Goal: Transaction & Acquisition: Subscribe to service/newsletter

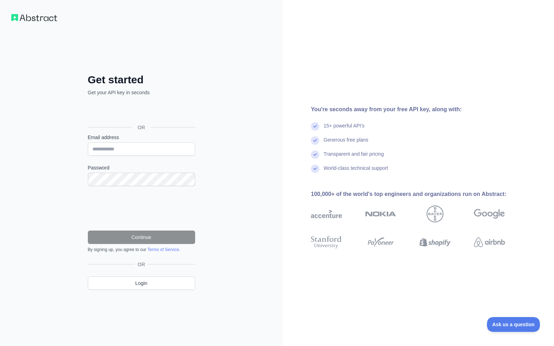
click at [151, 112] on div "Sign in with Google. Opens in new tab" at bounding box center [141, 112] width 106 height 16
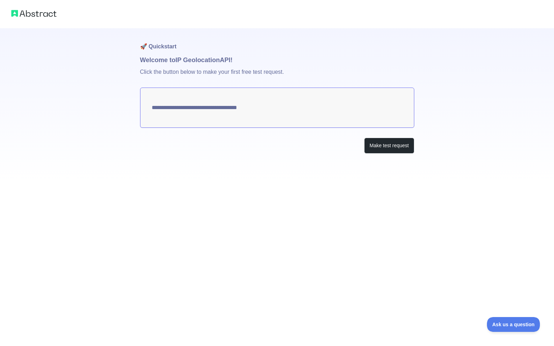
type textarea "**********"
click at [374, 144] on button "Make test request" at bounding box center [389, 146] width 50 height 16
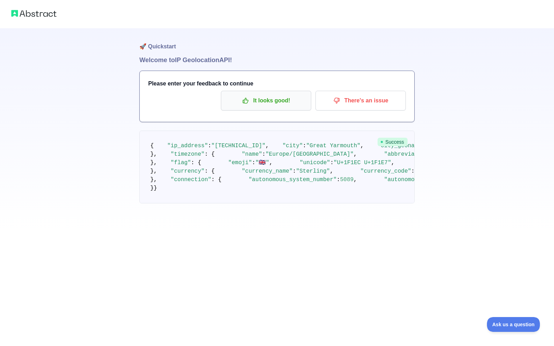
click at [285, 105] on p "It looks good!" at bounding box center [266, 100] width 80 height 12
